Goal: Task Accomplishment & Management: Use online tool/utility

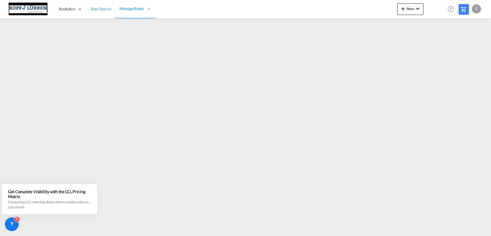
click at [95, 10] on span "Rate Search" at bounding box center [101, 8] width 21 height 5
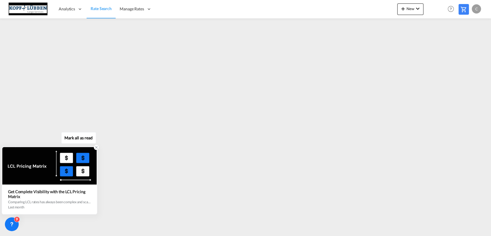
click at [96, 149] on icon at bounding box center [96, 147] width 4 height 4
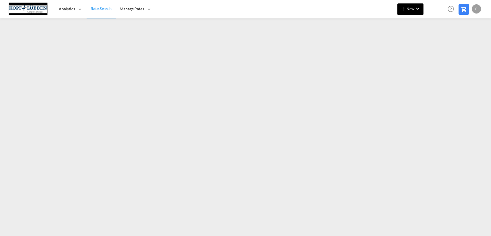
click at [413, 12] on button "New" at bounding box center [410, 9] width 26 height 12
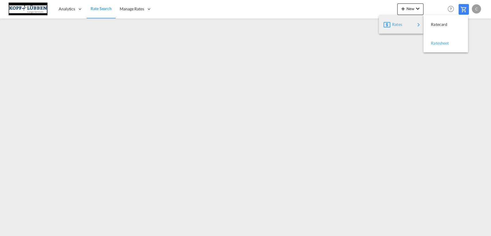
click at [435, 44] on span "Ratesheet" at bounding box center [434, 43] width 6 height 12
